Goal: Information Seeking & Learning: Compare options

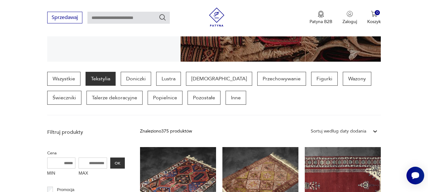
scroll to position [199, 0]
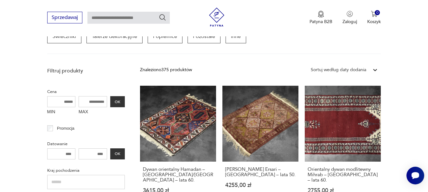
drag, startPoint x: 92, startPoint y: 103, endPoint x: 84, endPoint y: 101, distance: 8.0
click at [84, 101] on input "MAX" at bounding box center [92, 101] width 28 height 11
click at [94, 102] on input "MAX" at bounding box center [92, 101] width 28 height 11
drag, startPoint x: 84, startPoint y: 100, endPoint x: 98, endPoint y: 100, distance: 13.9
click at [98, 100] on input "MAX" at bounding box center [92, 101] width 28 height 11
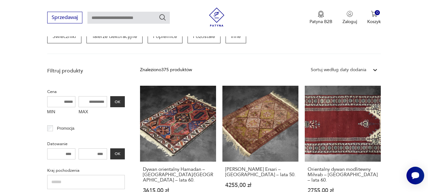
drag, startPoint x: 80, startPoint y: 100, endPoint x: 92, endPoint y: 103, distance: 12.3
click at [81, 100] on input "MAX" at bounding box center [92, 101] width 28 height 11
click at [95, 103] on input "MAX" at bounding box center [92, 101] width 28 height 11
click at [95, 102] on input "MAX" at bounding box center [92, 101] width 28 height 11
click at [89, 100] on input "MAX" at bounding box center [92, 101] width 28 height 11
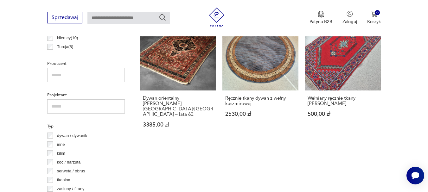
scroll to position [421, 0]
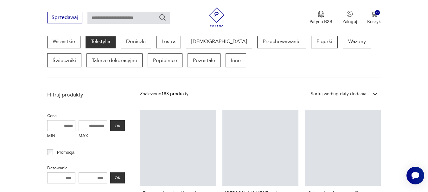
scroll to position [168, 0]
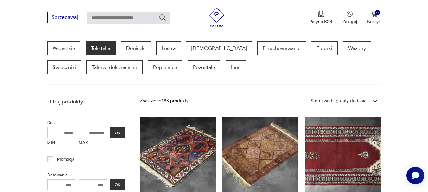
drag, startPoint x: 85, startPoint y: 133, endPoint x: 94, endPoint y: 133, distance: 8.5
click at [94, 133] on input "MAX" at bounding box center [92, 132] width 28 height 11
type input "****"
click at [121, 132] on button "OK" at bounding box center [117, 132] width 15 height 11
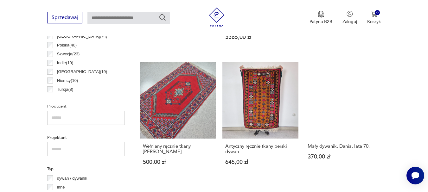
scroll to position [453, 0]
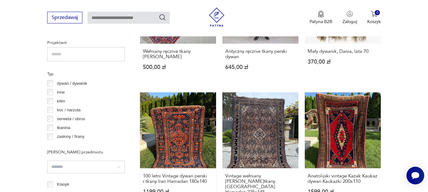
click at [195, 124] on link "100 letni Vintage dywan perski r.tkany Iran Hamadan 180x140 1199,00 zł" at bounding box center [178, 154] width 76 height 125
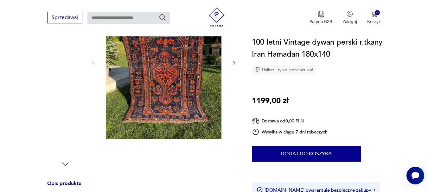
scroll to position [63, 0]
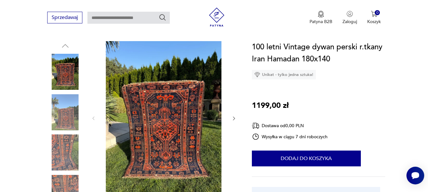
click at [233, 117] on icon "button" at bounding box center [234, 119] width 2 height 4
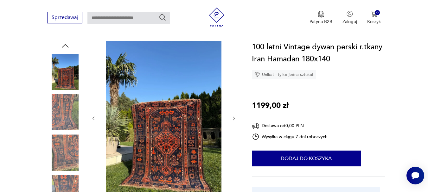
click at [233, 118] on icon "button" at bounding box center [233, 118] width 5 height 5
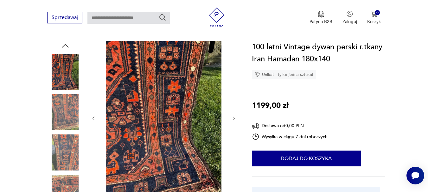
click at [235, 118] on icon "button" at bounding box center [233, 118] width 5 height 5
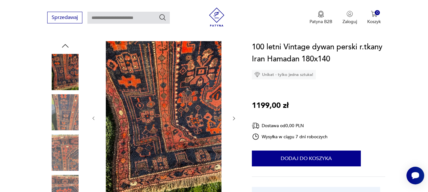
click at [235, 118] on icon "button" at bounding box center [233, 118] width 5 height 5
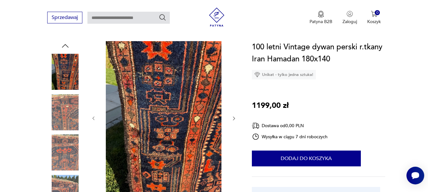
click at [235, 118] on icon "button" at bounding box center [233, 118] width 5 height 5
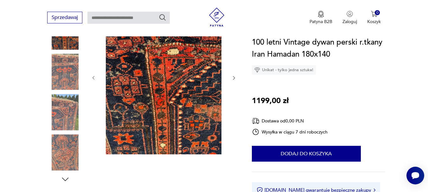
scroll to position [316, 0]
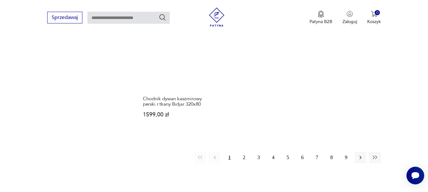
scroll to position [939, 0]
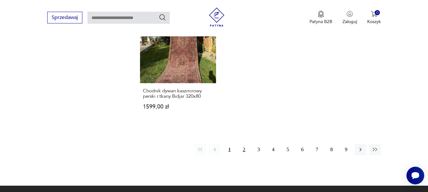
click at [242, 144] on button "2" at bounding box center [243, 149] width 11 height 11
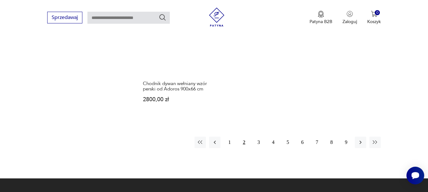
scroll to position [959, 0]
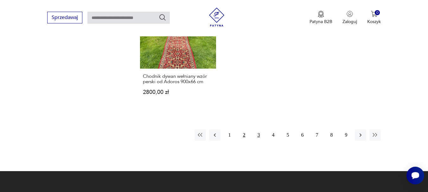
click at [259, 129] on button "3" at bounding box center [258, 134] width 11 height 11
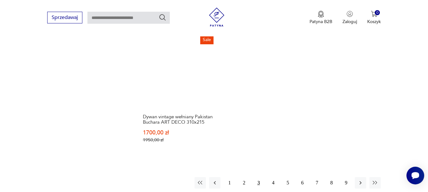
scroll to position [991, 0]
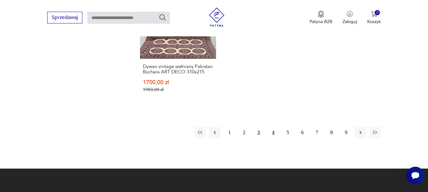
click at [273, 127] on button "4" at bounding box center [272, 132] width 11 height 11
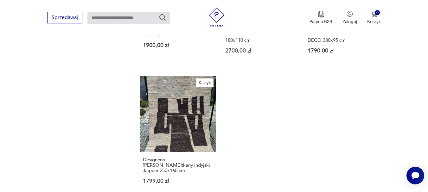
scroll to position [959, 0]
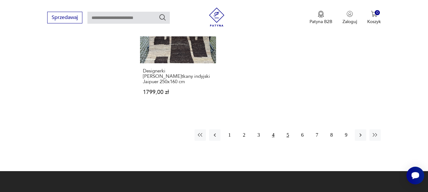
click at [289, 129] on button "5" at bounding box center [287, 134] width 11 height 11
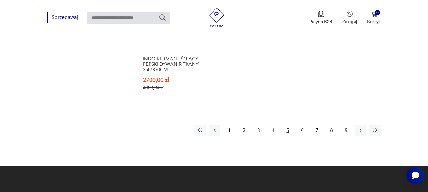
scroll to position [991, 0]
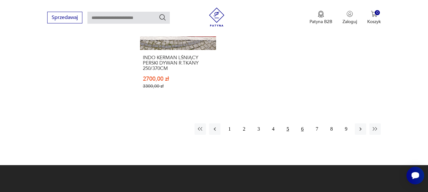
click at [303, 123] on button "6" at bounding box center [301, 128] width 11 height 11
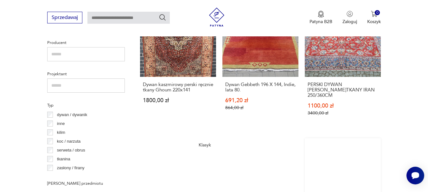
scroll to position [516, 0]
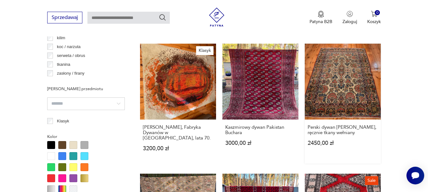
click at [349, 76] on link "Perski dywan [PERSON_NAME], ręcznie tkany wełniany 2450,00 zł" at bounding box center [342, 104] width 76 height 120
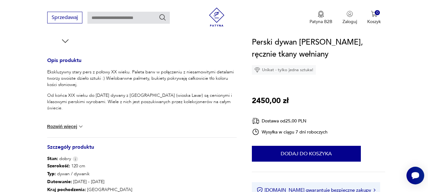
scroll to position [253, 0]
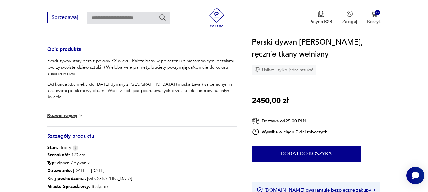
click at [82, 114] on img at bounding box center [81, 115] width 6 height 6
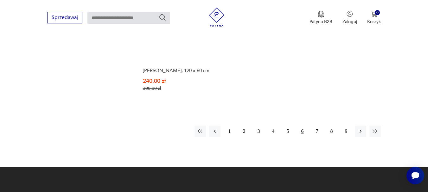
scroll to position [979, 0]
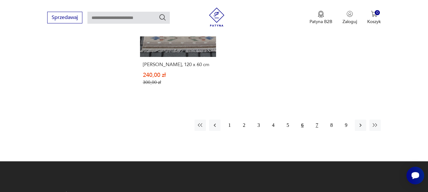
click at [316, 120] on button "7" at bounding box center [316, 125] width 11 height 11
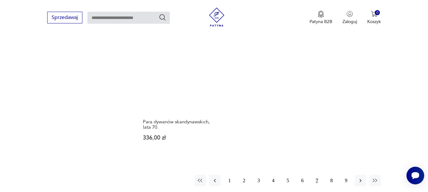
scroll to position [896, 0]
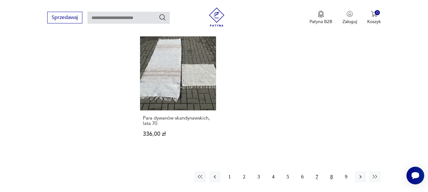
click at [330, 171] on button "8" at bounding box center [330, 176] width 11 height 11
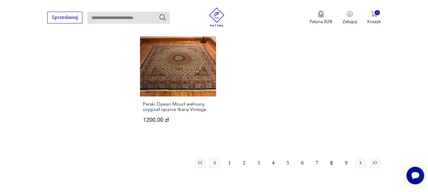
scroll to position [896, 0]
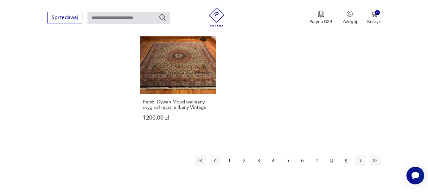
click at [345, 155] on button "9" at bounding box center [345, 160] width 11 height 11
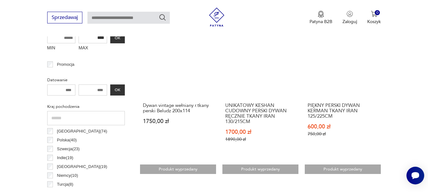
scroll to position [10, 0]
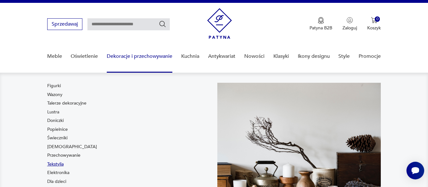
click at [60, 165] on link "Tekstylia" at bounding box center [55, 164] width 16 height 6
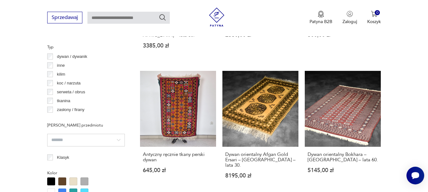
scroll to position [485, 0]
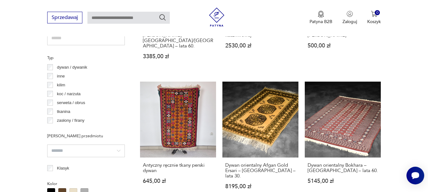
scroll to position [485, 0]
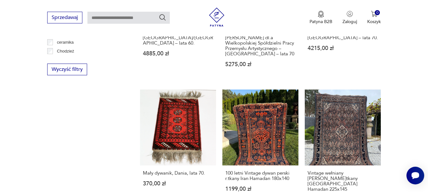
scroll to position [738, 0]
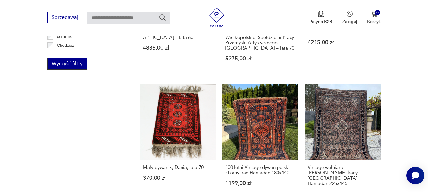
click at [71, 62] on button "Wyczyść filtry" at bounding box center [67, 64] width 40 height 12
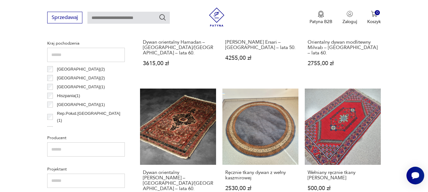
scroll to position [516, 0]
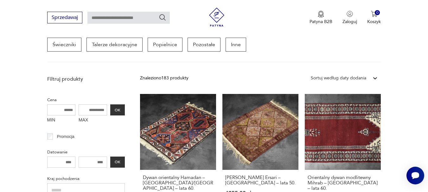
scroll to position [200, 0]
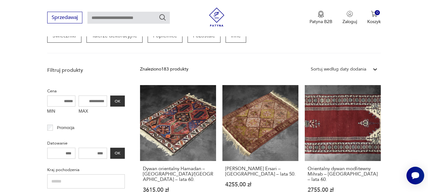
click at [92, 102] on input "MAX" at bounding box center [92, 101] width 28 height 11
click at [119, 103] on button "OK" at bounding box center [117, 101] width 15 height 11
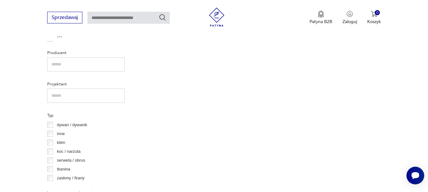
scroll to position [358, 0]
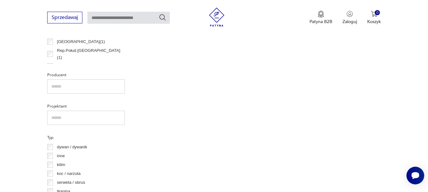
scroll to position [399, 0]
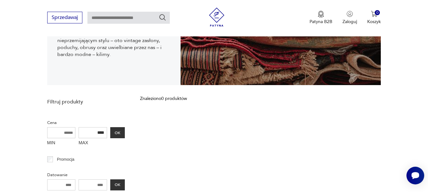
scroll to position [146, 0]
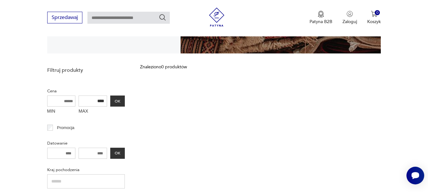
click at [95, 99] on input "****" at bounding box center [92, 101] width 28 height 11
type input "****"
click at [120, 100] on button "OK" at bounding box center [117, 101] width 15 height 11
